Goal: Check status: Check status

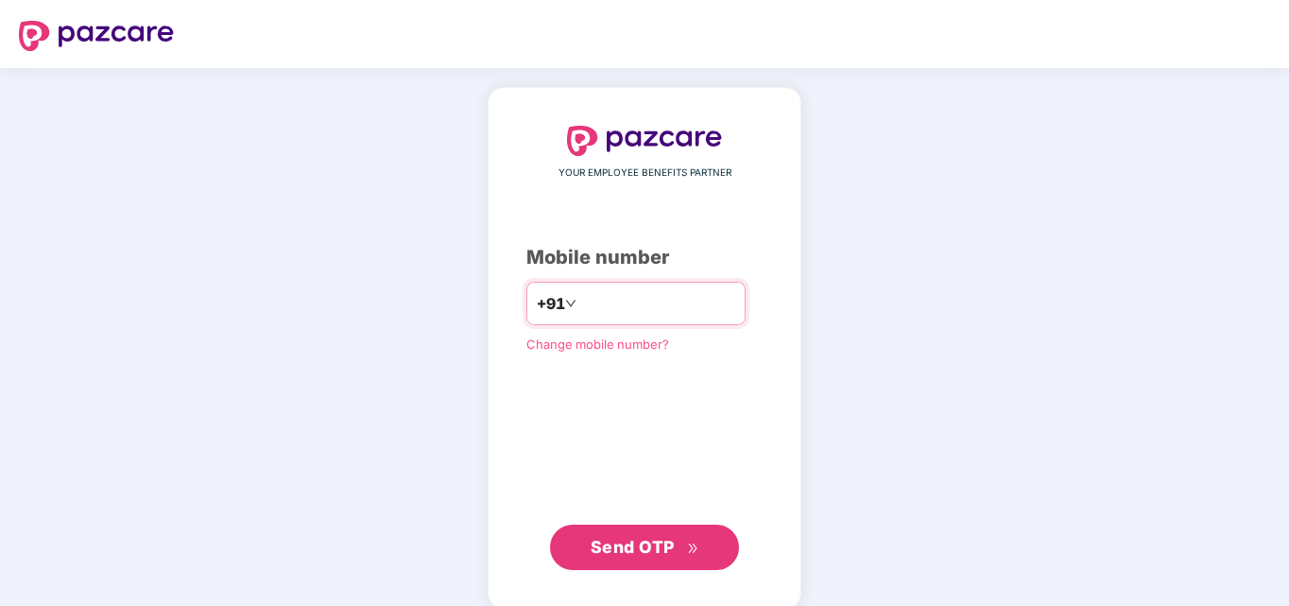
type input "**********"
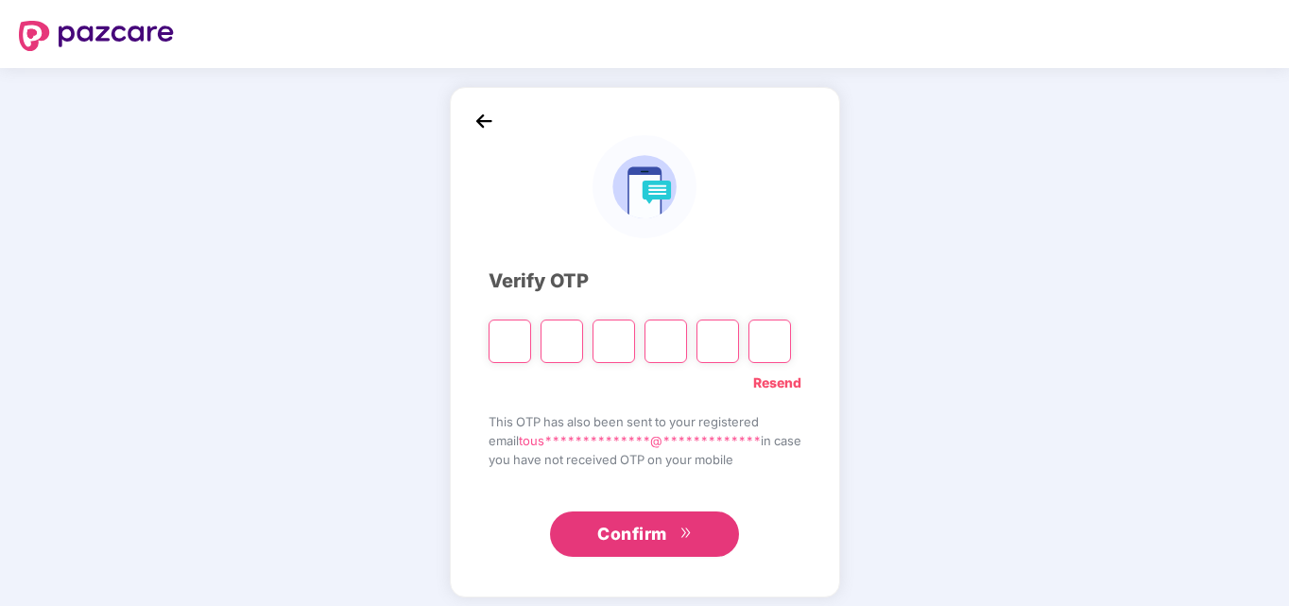
type input "*"
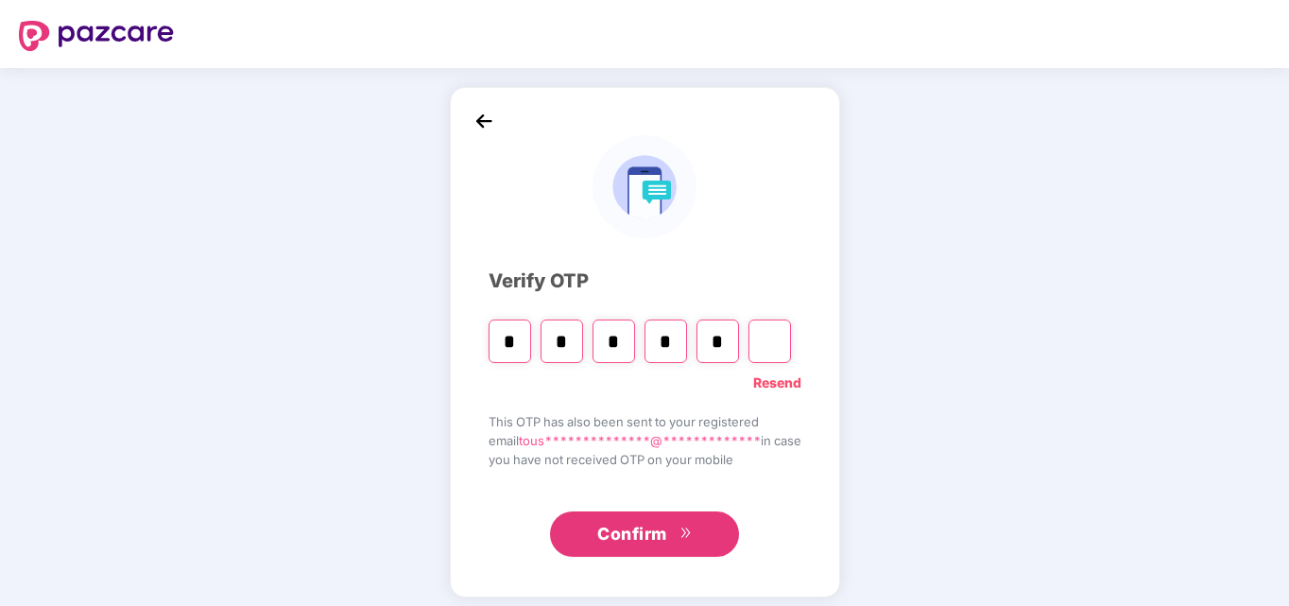
type input "*"
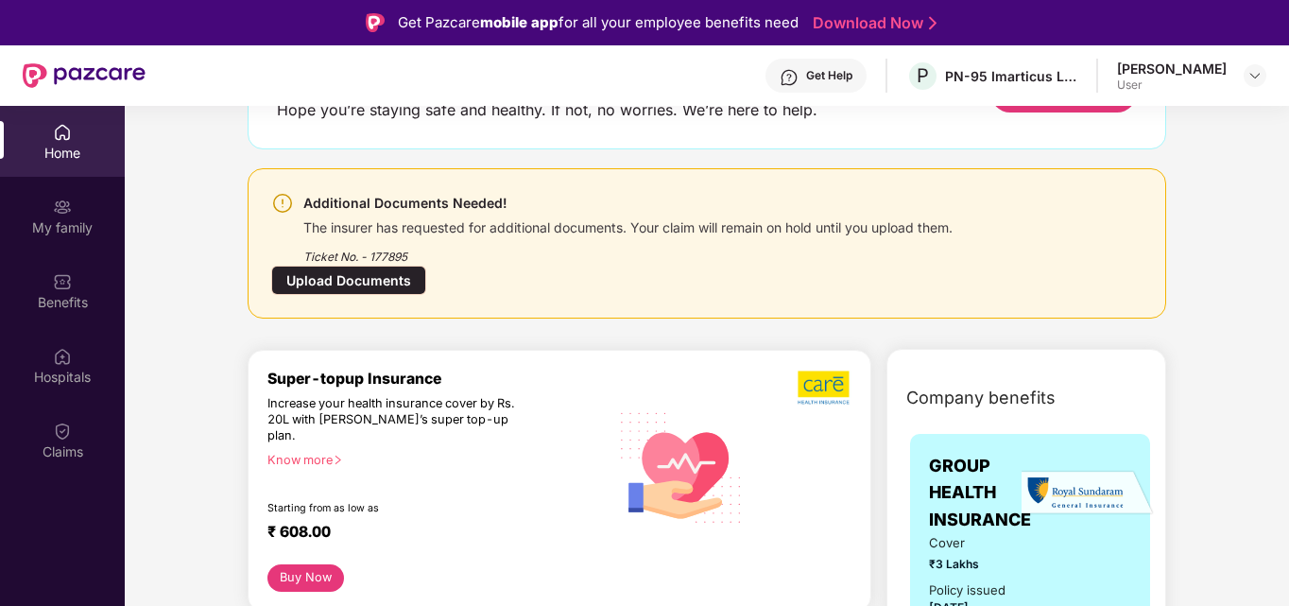
scroll to position [160, 0]
click at [384, 286] on div "Upload Documents" at bounding box center [348, 279] width 155 height 29
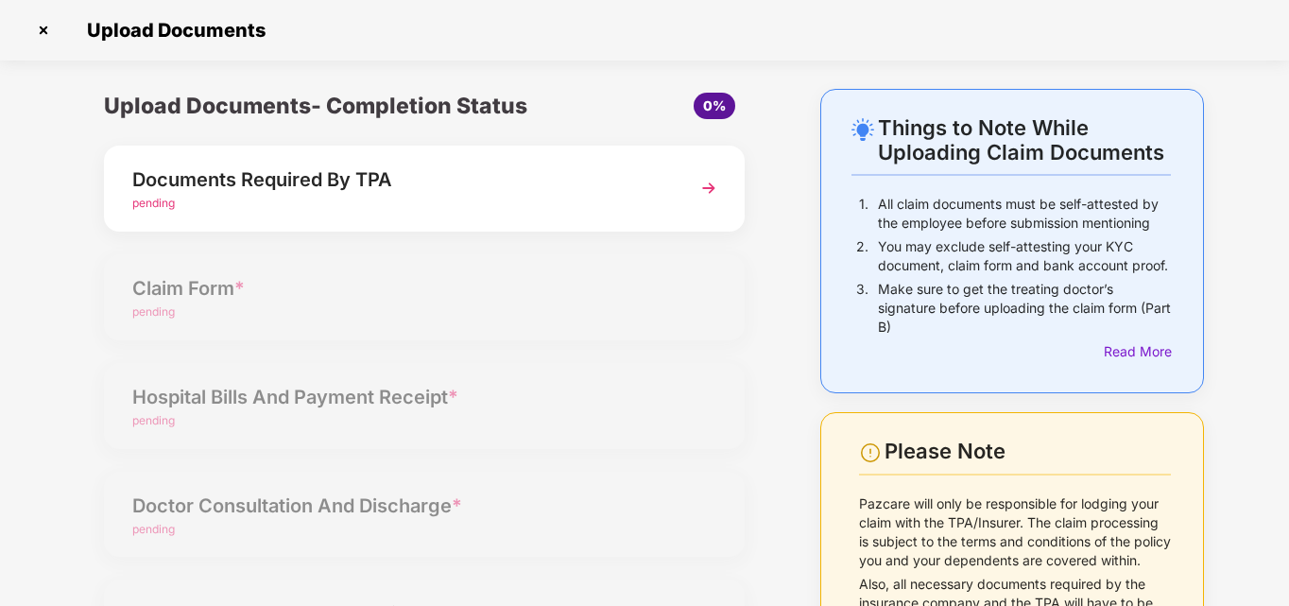
click at [372, 195] on div "pending" at bounding box center [399, 204] width 535 height 18
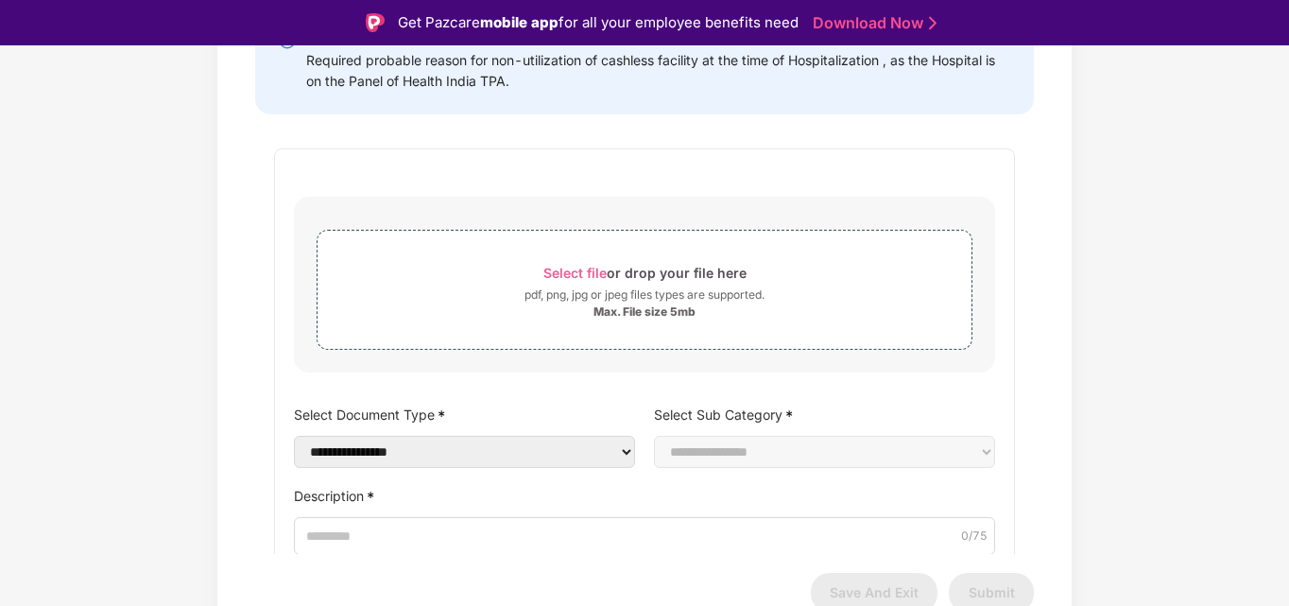
scroll to position [101, 0]
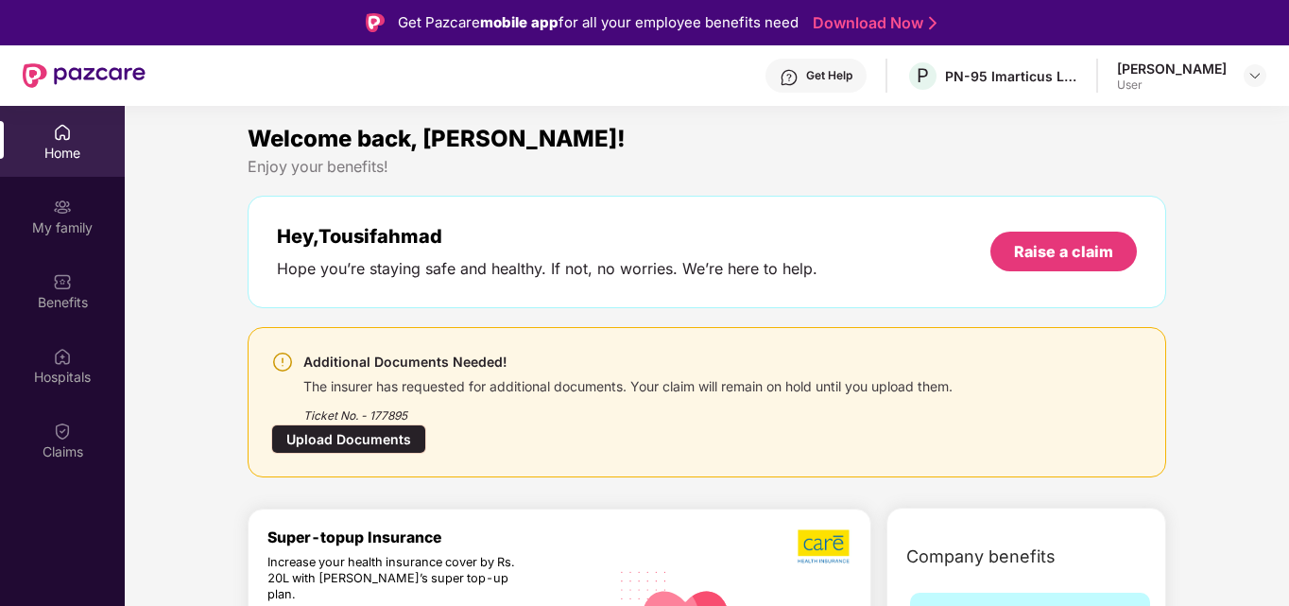
click at [808, 76] on div "Get Help" at bounding box center [829, 75] width 46 height 15
click at [1025, 157] on div "Enjoy your benefits!" at bounding box center [707, 167] width 918 height 20
click at [89, 435] on div "Claims" at bounding box center [62, 439] width 125 height 71
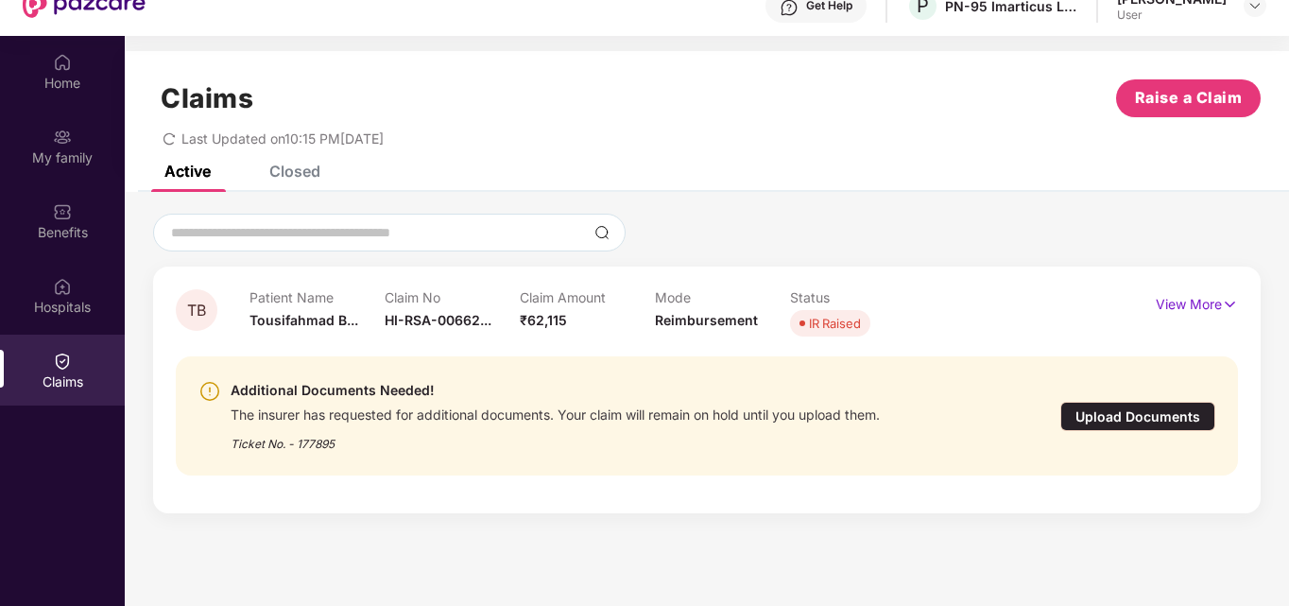
scroll to position [106, 0]
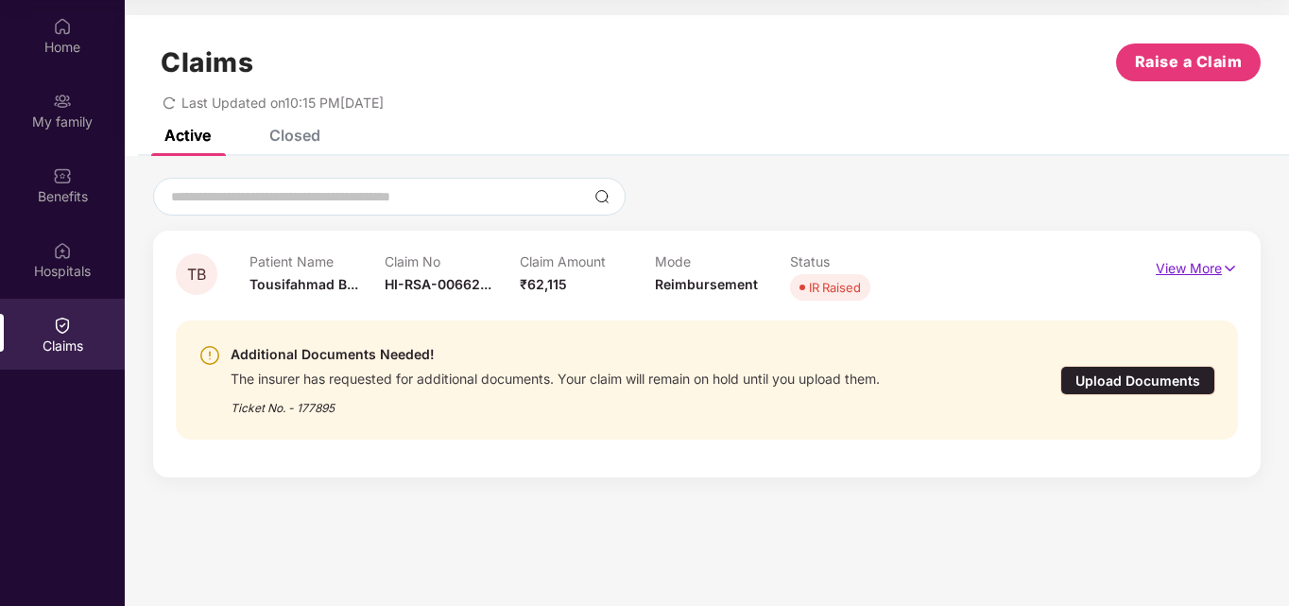
click at [1181, 272] on p "View More" at bounding box center [1197, 266] width 82 height 26
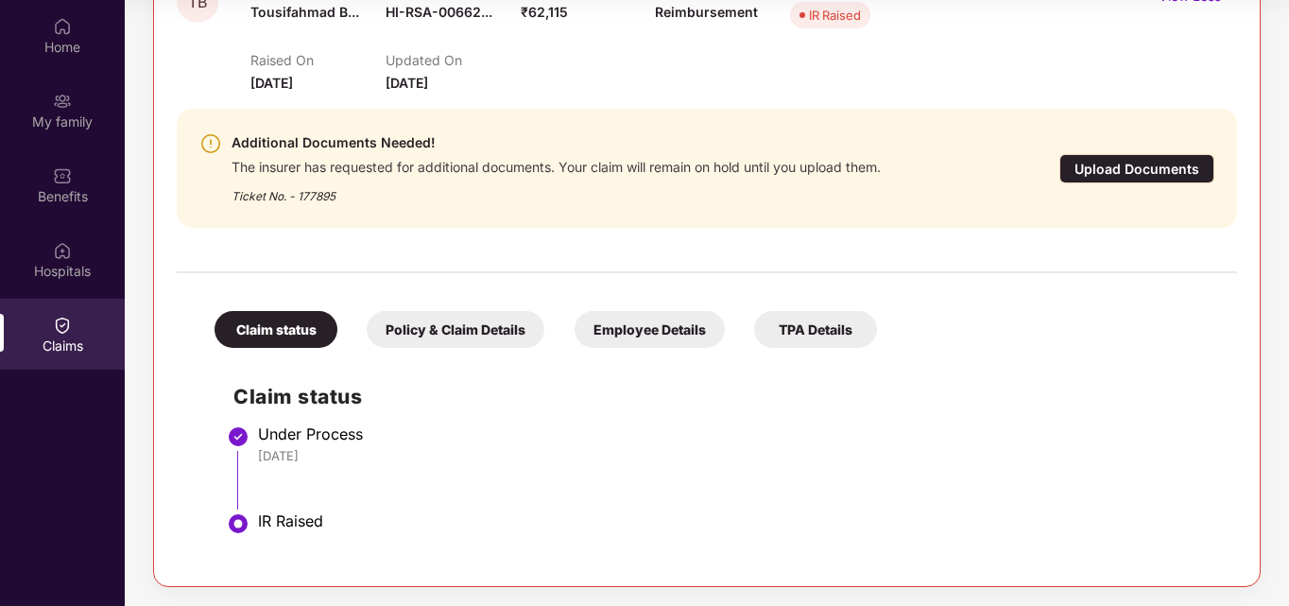
scroll to position [0, 0]
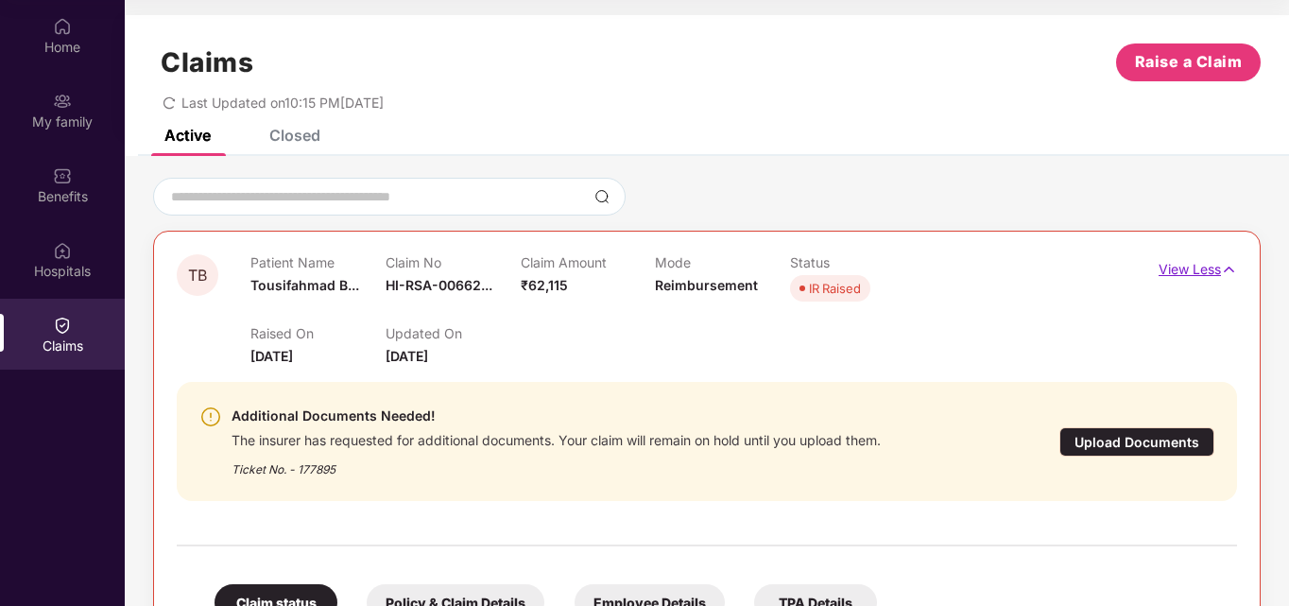
click at [1204, 269] on p "View Less" at bounding box center [1197, 267] width 78 height 26
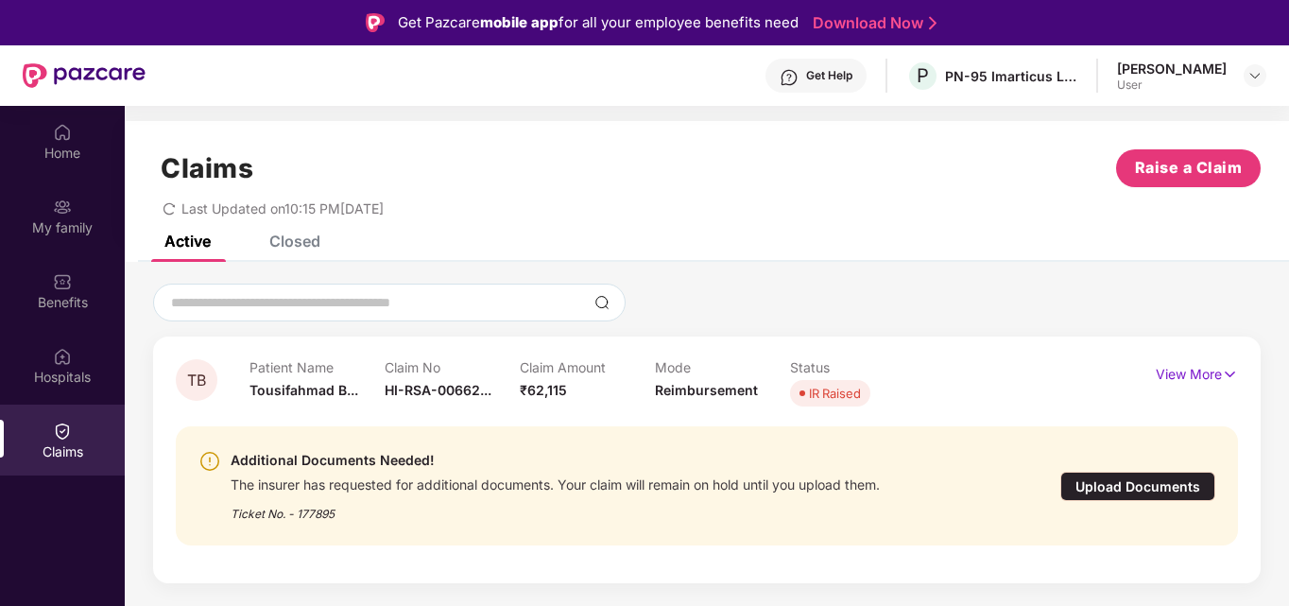
scroll to position [106, 0]
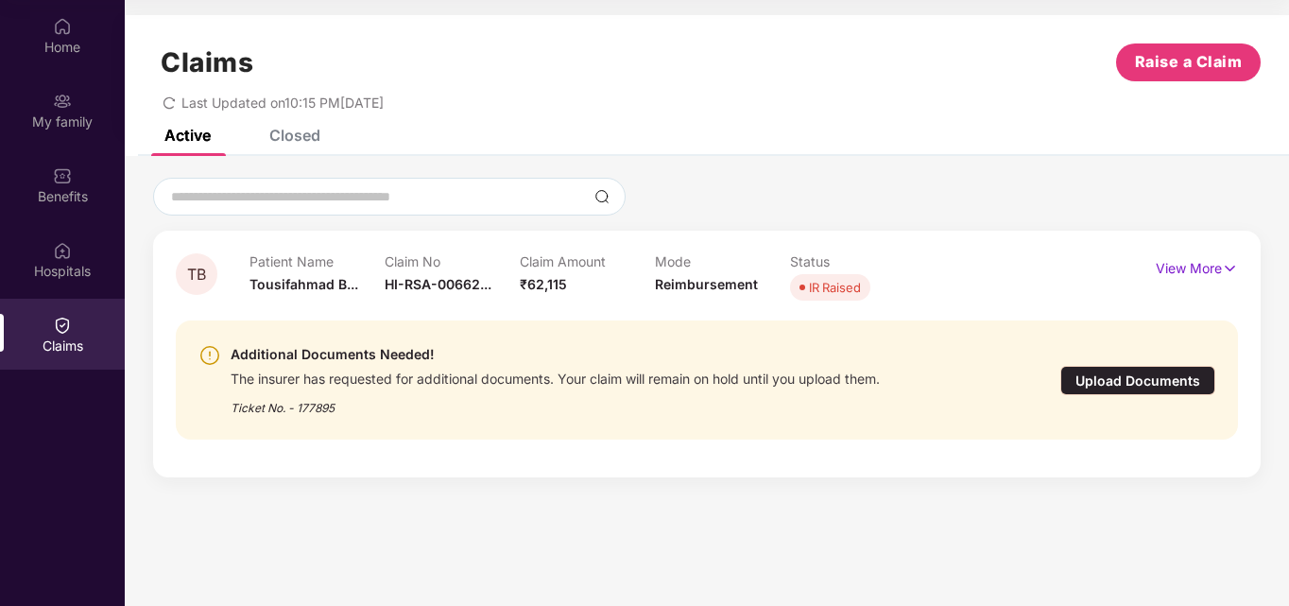
click at [725, 417] on div "Ticket No. - 177895" at bounding box center [555, 401] width 649 height 29
click at [46, 88] on div "My family" at bounding box center [62, 110] width 125 height 71
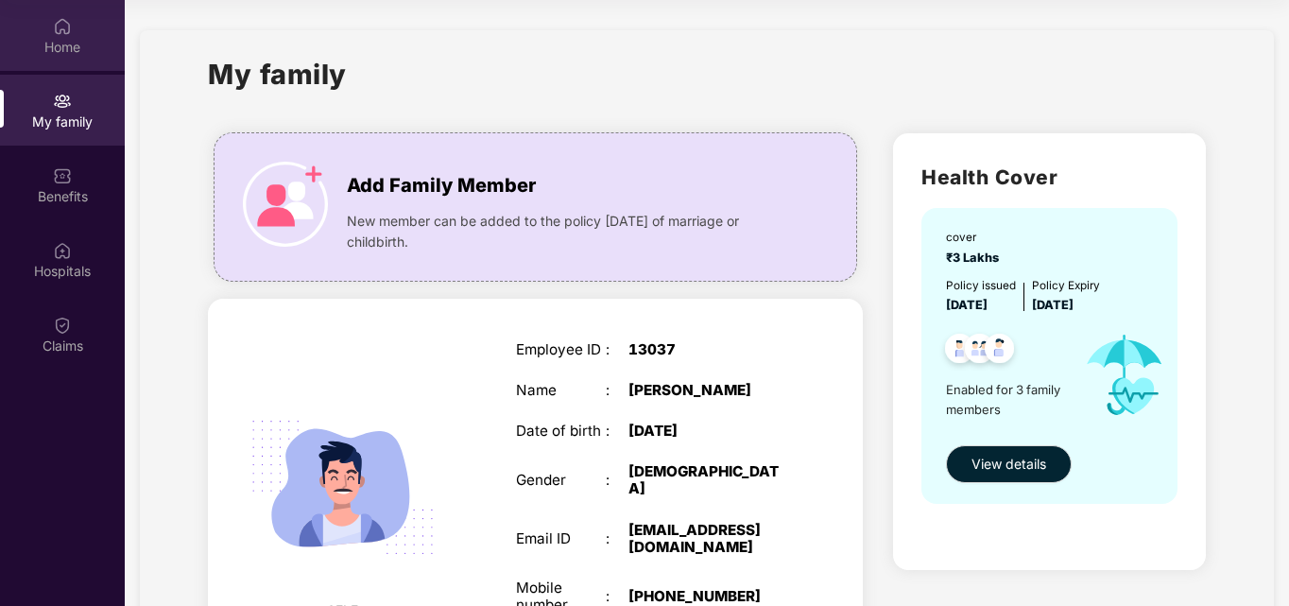
click at [80, 26] on div "Home" at bounding box center [62, 35] width 125 height 71
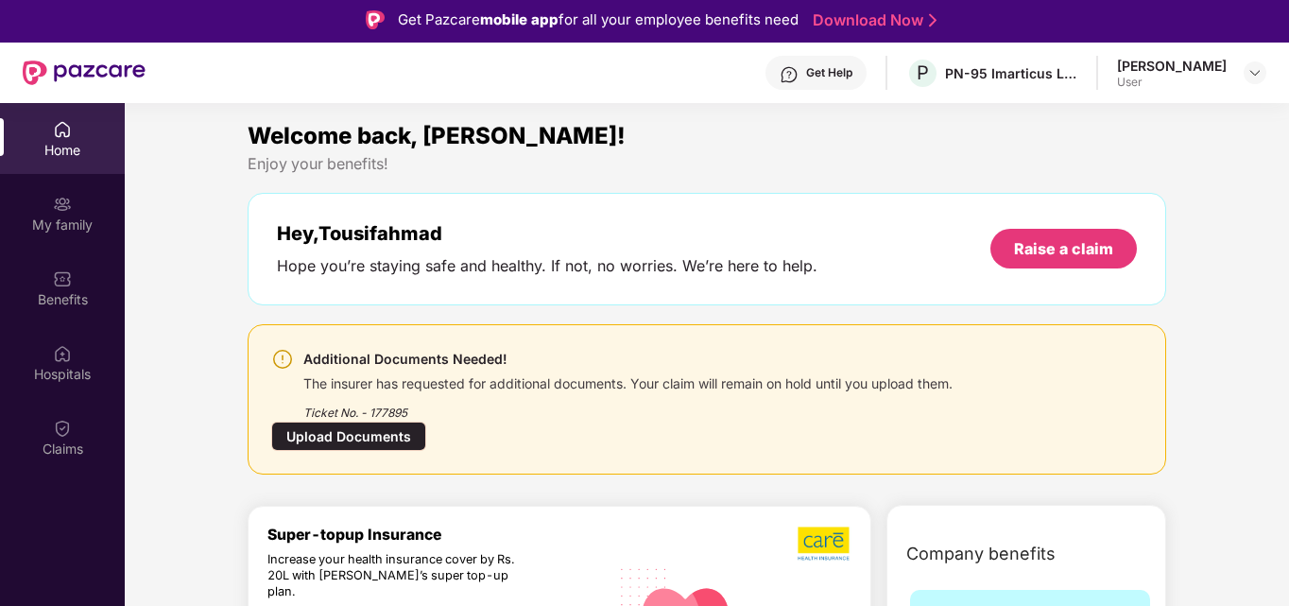
scroll to position [0, 0]
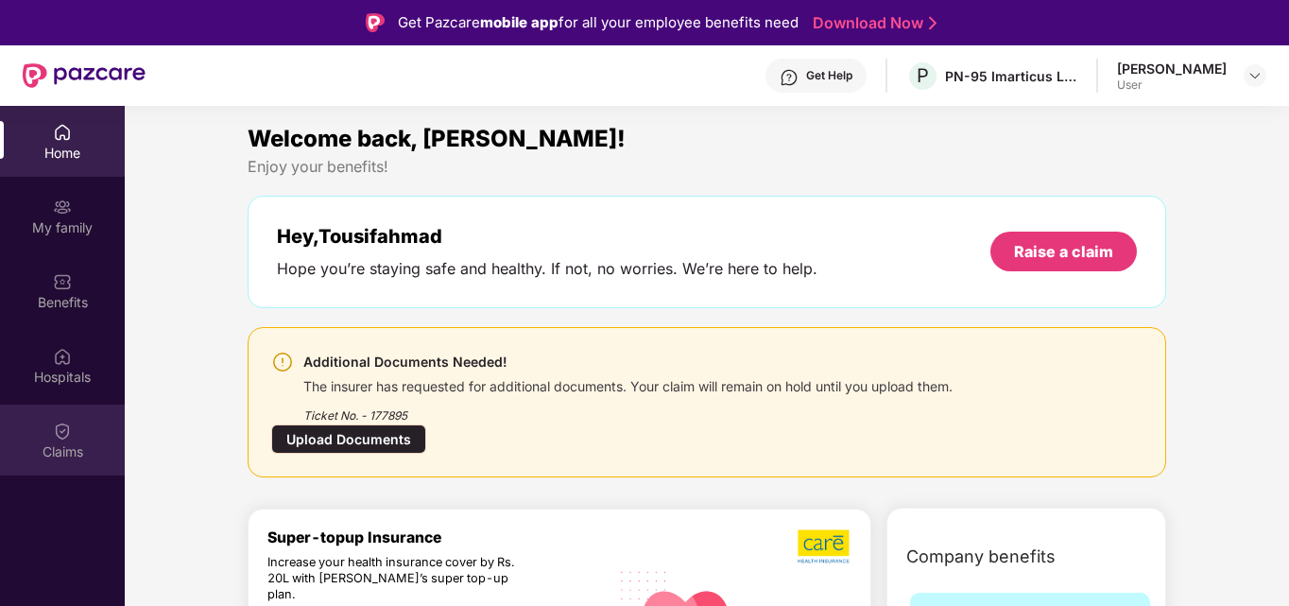
click at [79, 428] on div "Claims" at bounding box center [62, 439] width 125 height 71
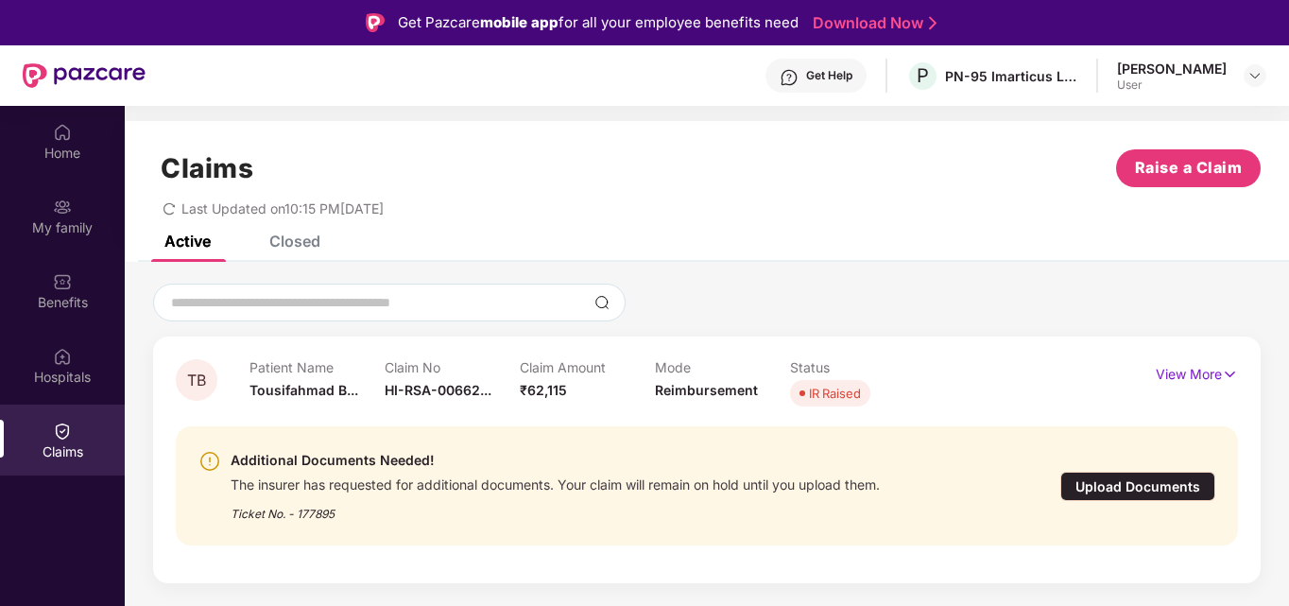
scroll to position [106, 0]
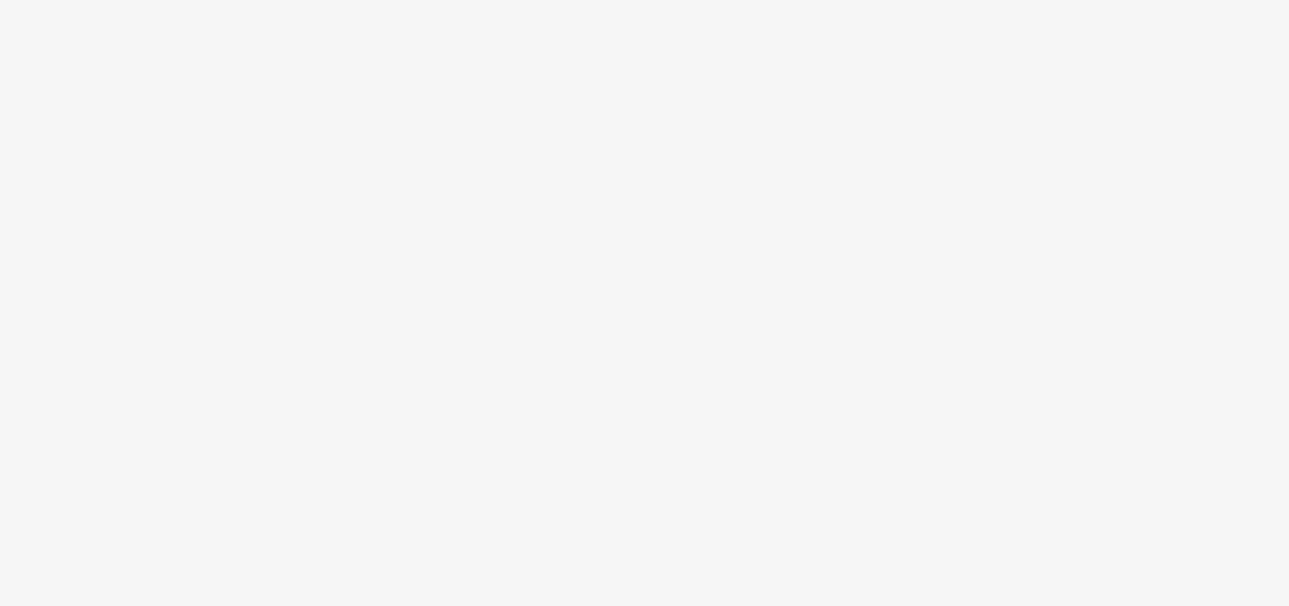
scroll to position [106, 0]
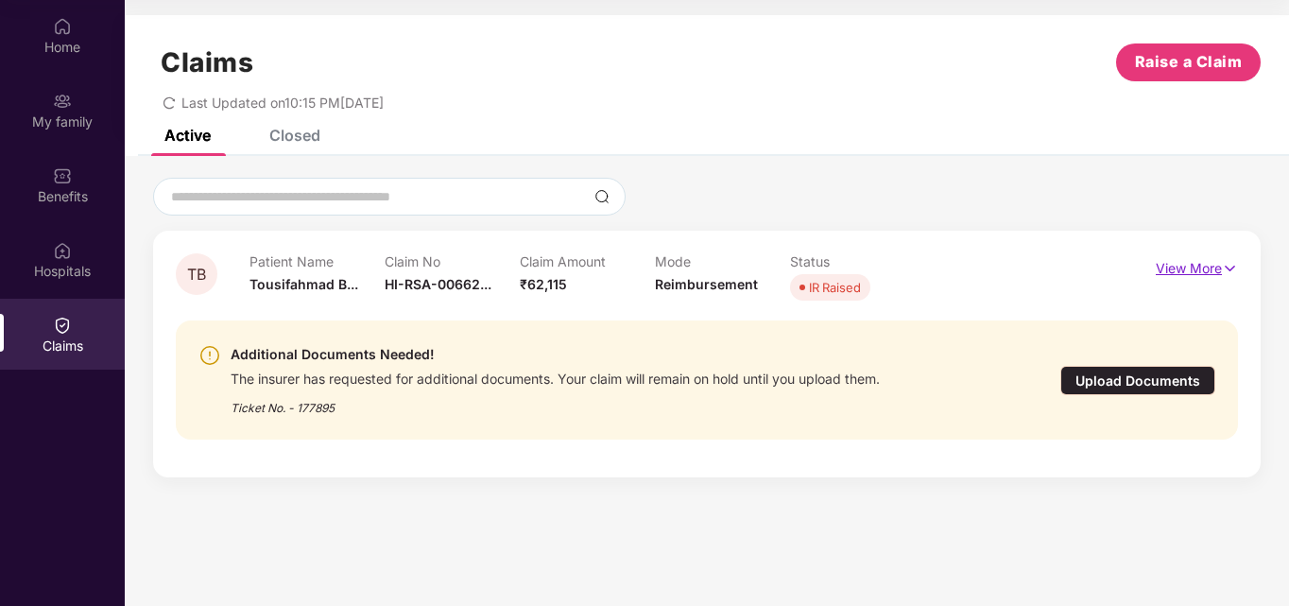
click at [1222, 272] on img at bounding box center [1230, 268] width 16 height 21
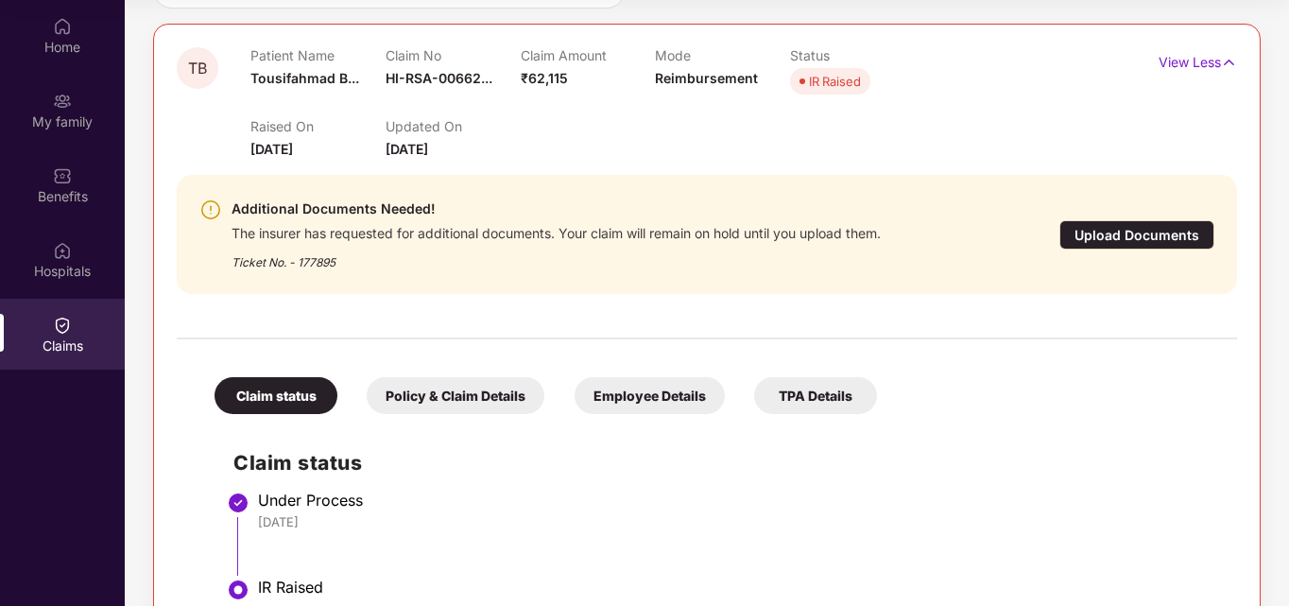
scroll to position [179, 0]
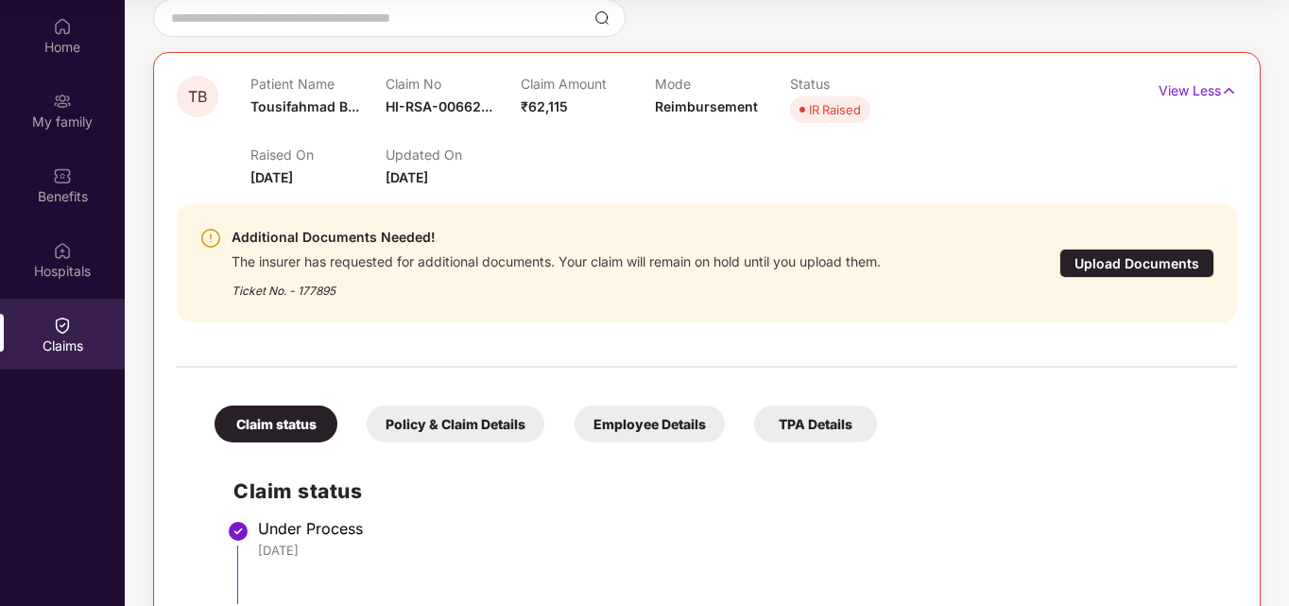
click at [76, 324] on div "Claims" at bounding box center [62, 334] width 125 height 71
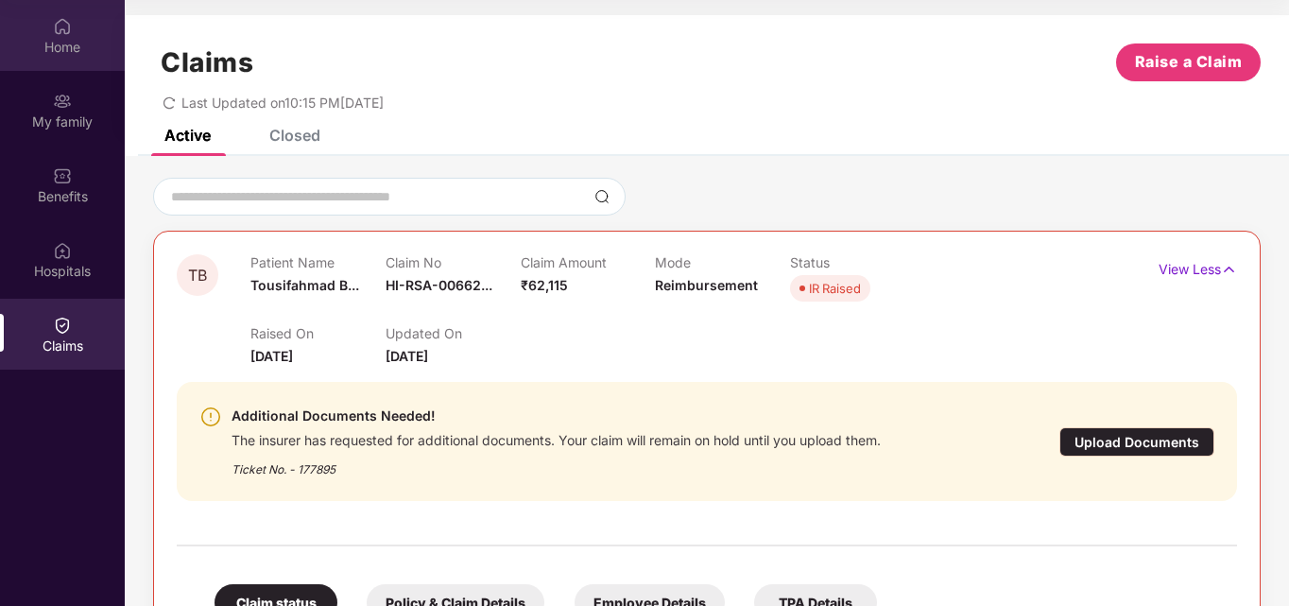
click at [55, 26] on img at bounding box center [62, 26] width 19 height 19
